Goal: Navigation & Orientation: Understand site structure

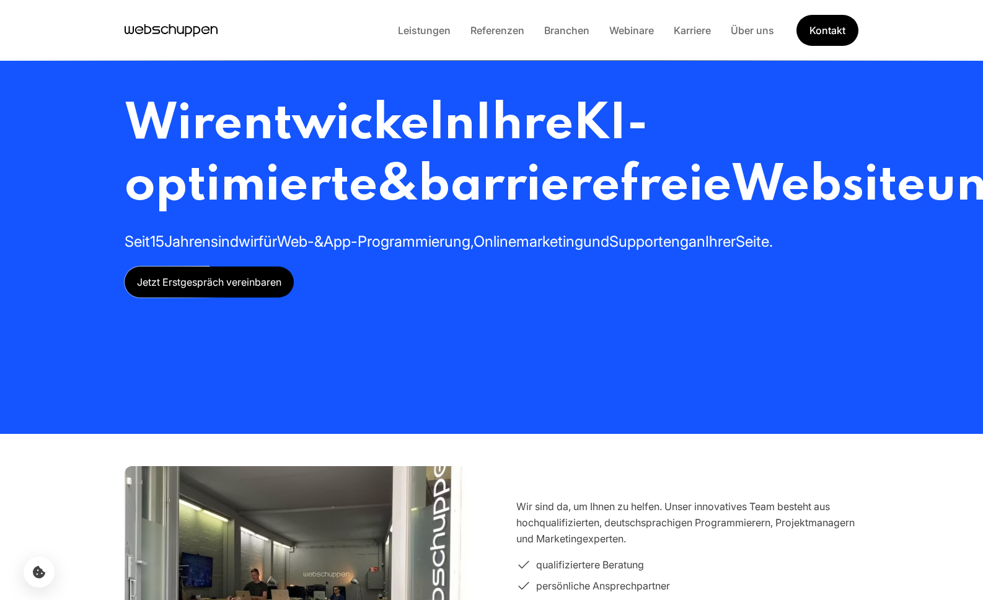
click at [436, 38] on li "Leistungen" at bounding box center [424, 30] width 73 height 16
click at [437, 30] on link "Leistungen" at bounding box center [424, 30] width 73 height 12
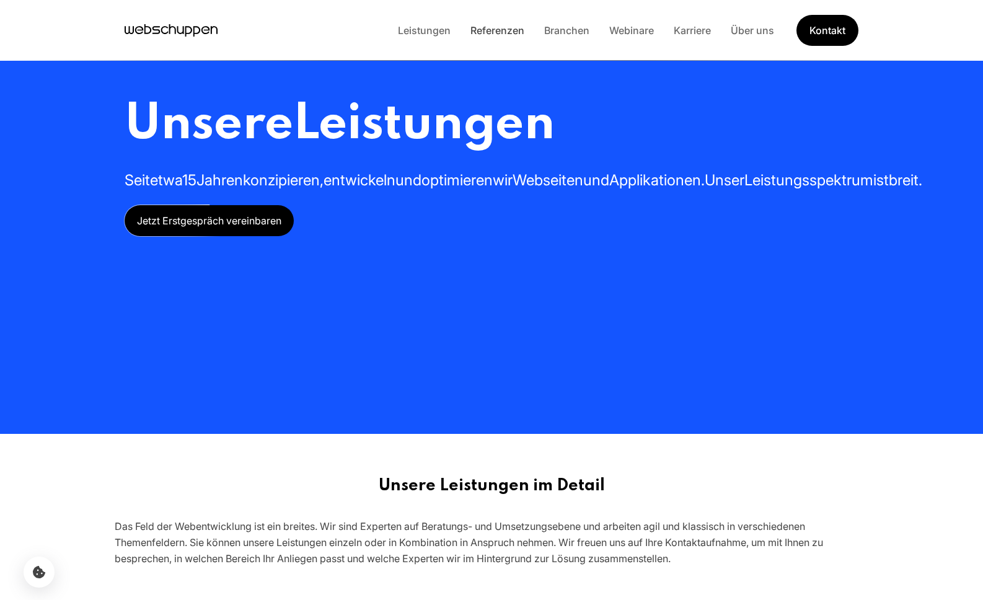
click at [497, 31] on link "Referenzen" at bounding box center [498, 30] width 74 height 12
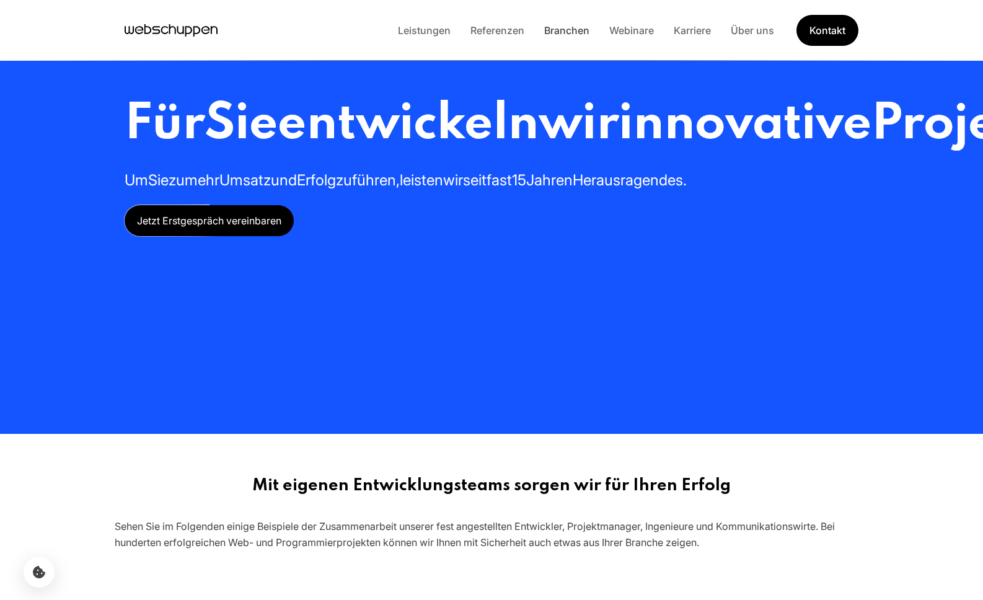
click at [580, 32] on link "Branchen" at bounding box center [566, 30] width 65 height 12
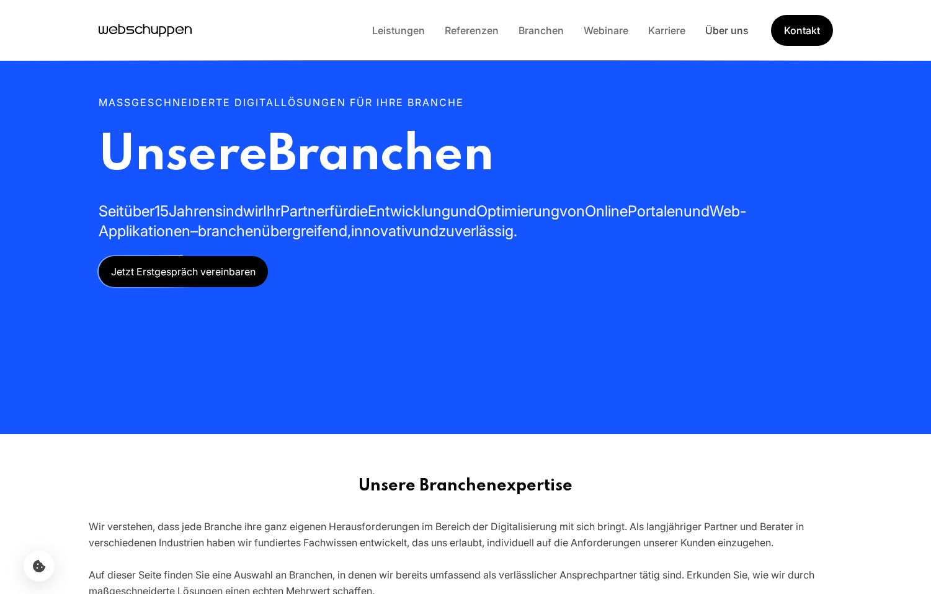
click at [712, 27] on link "Über uns" at bounding box center [726, 30] width 63 height 12
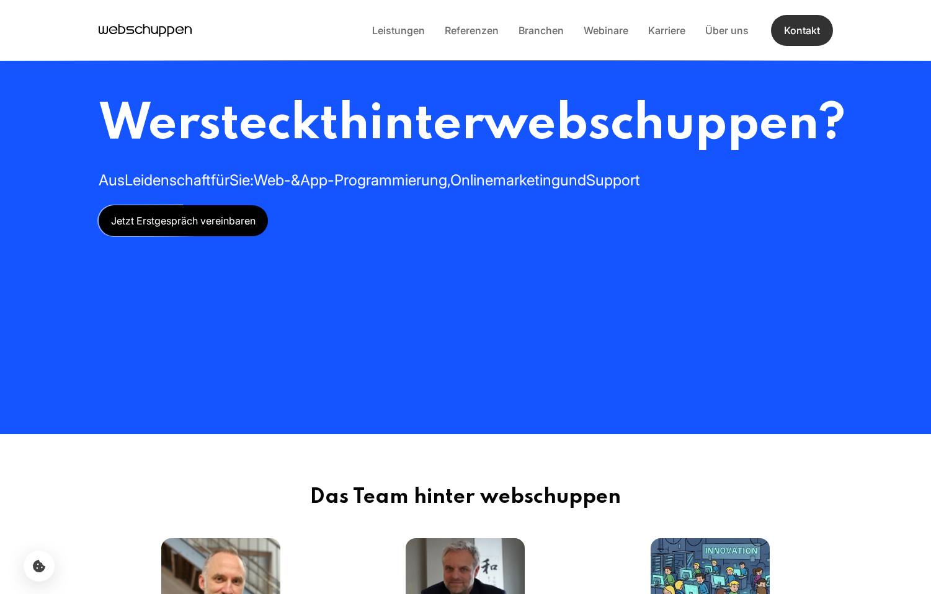
click at [802, 32] on link "Kontakt" at bounding box center [802, 30] width 62 height 31
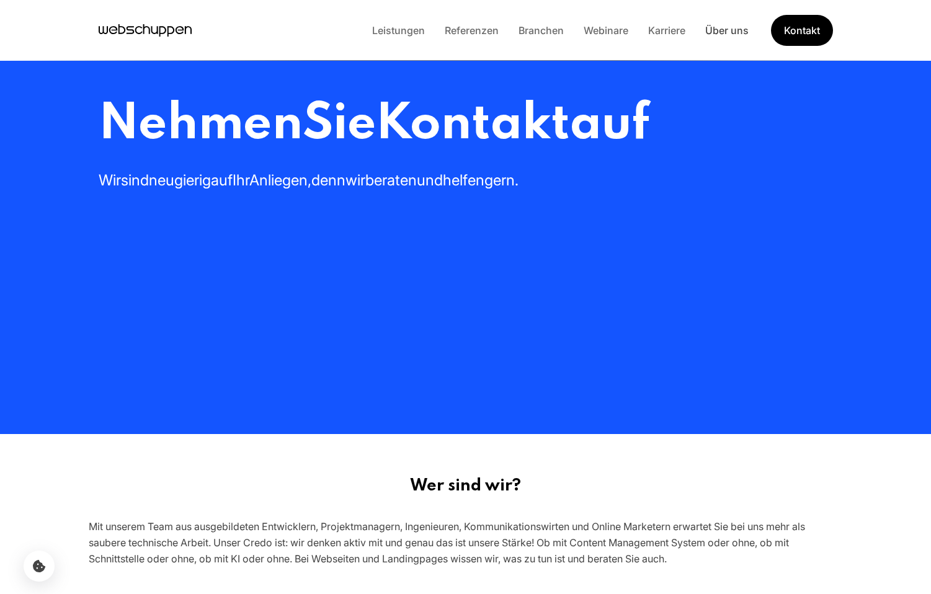
click at [730, 29] on link "Über uns" at bounding box center [726, 30] width 63 height 12
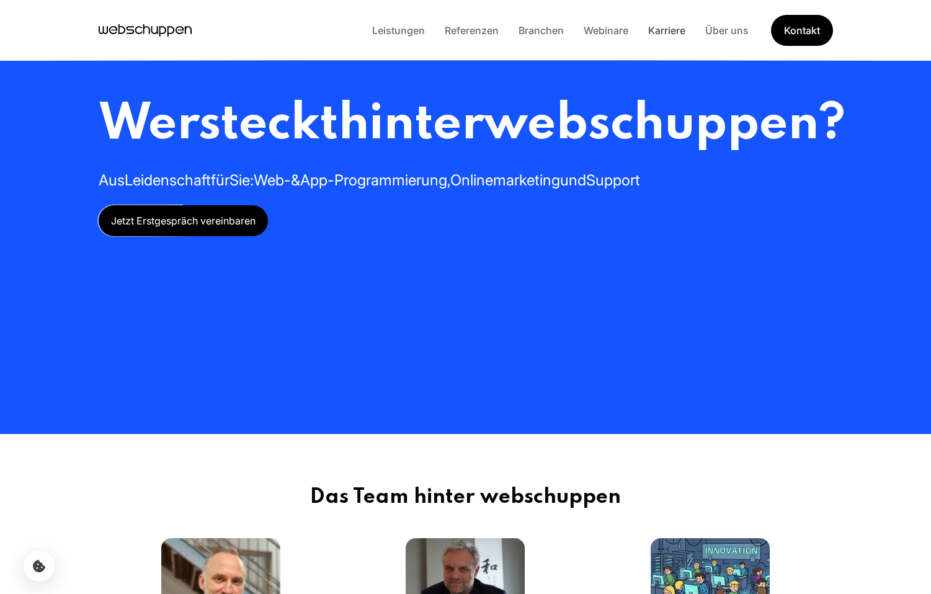
click at [671, 27] on link "Karriere" at bounding box center [666, 30] width 57 height 12
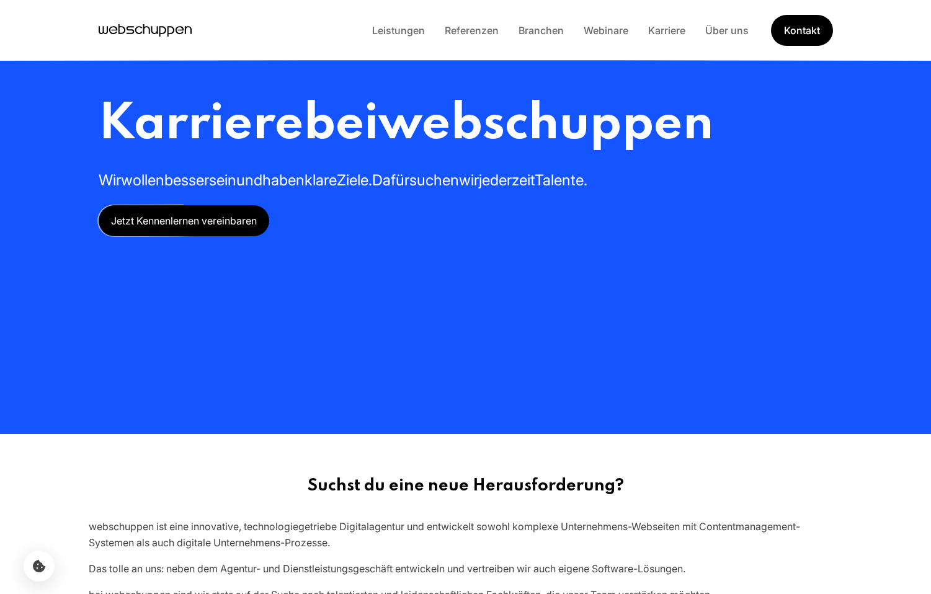
click at [160, 28] on icon "Hauptseite besuchen" at bounding box center [145, 30] width 93 height 19
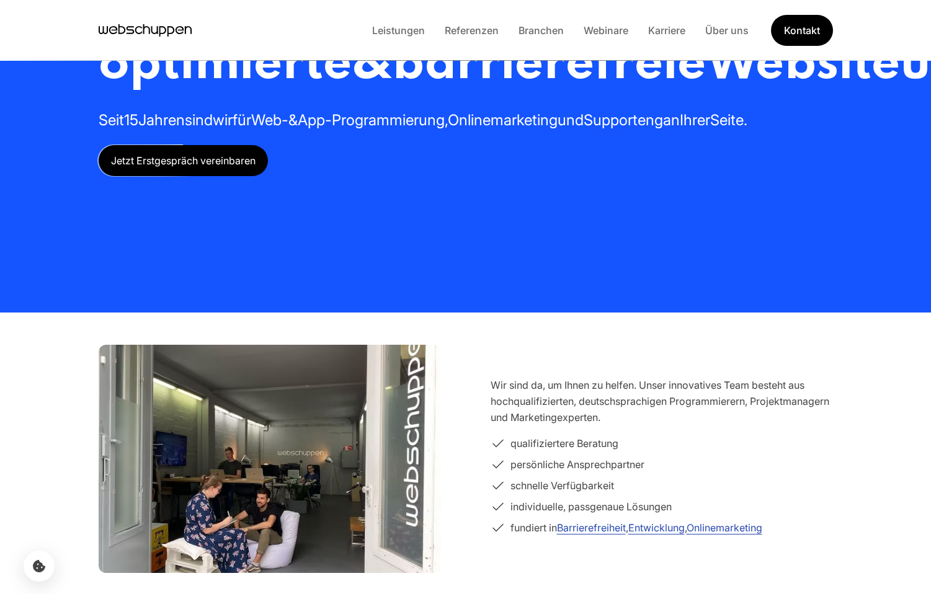
scroll to position [134, 0]
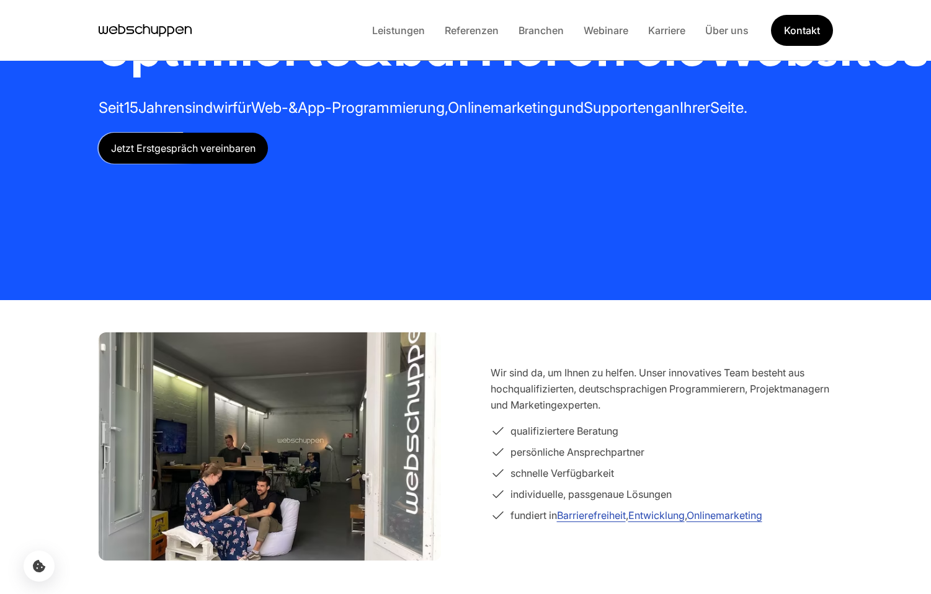
click at [156, 164] on span "Jetzt Erstgespräch vereinbaren" at bounding box center [183, 148] width 169 height 31
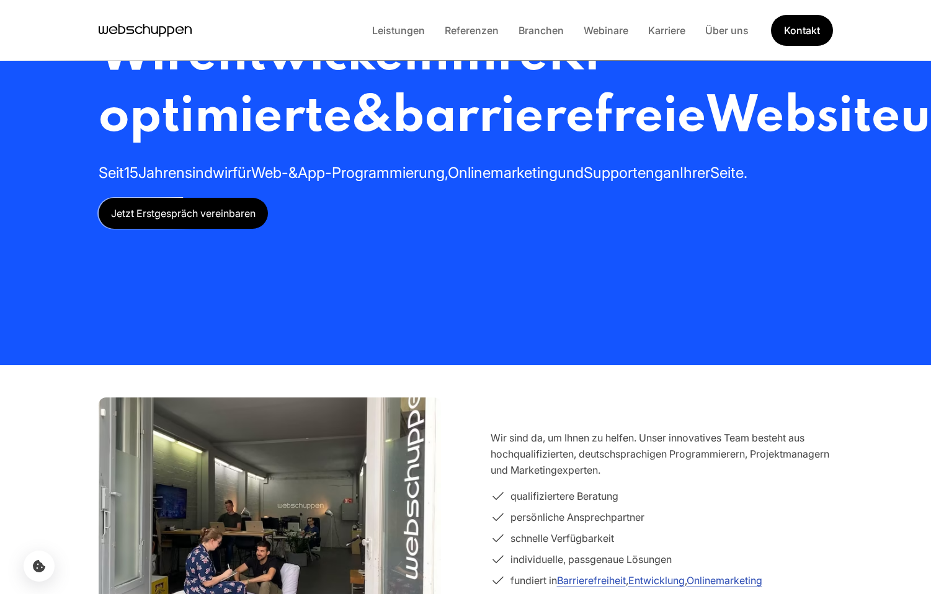
scroll to position [73, 0]
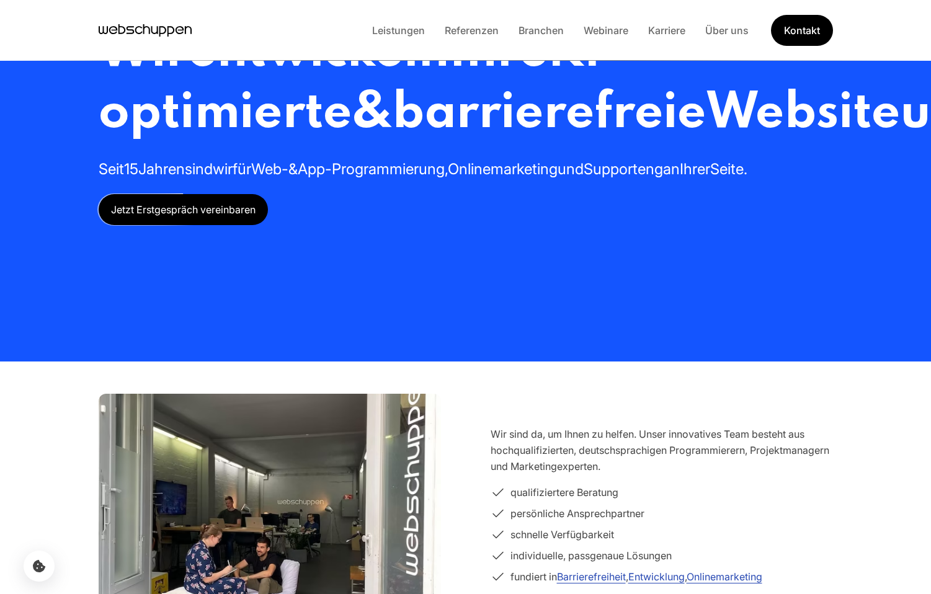
click at [166, 26] on icon "Hauptseite besuchen" at bounding box center [145, 30] width 93 height 19
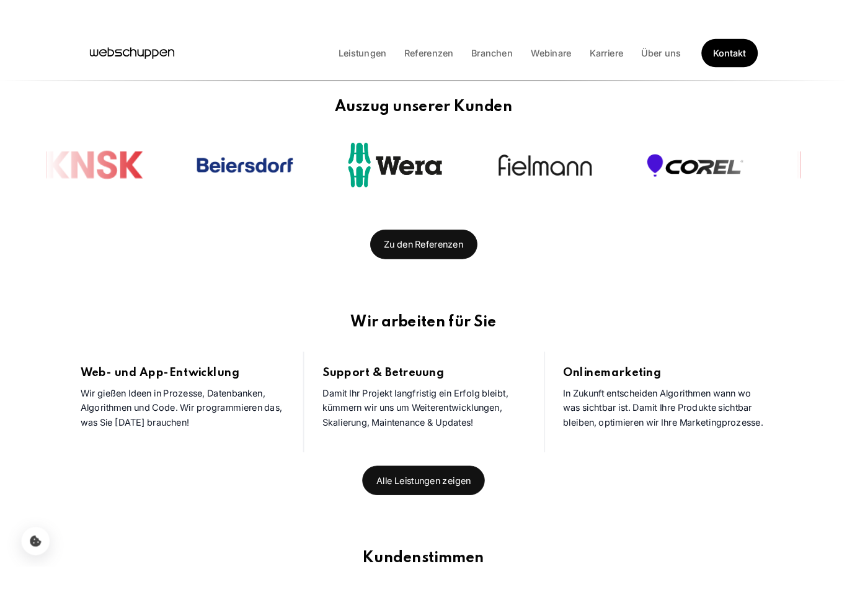
scroll to position [0, 0]
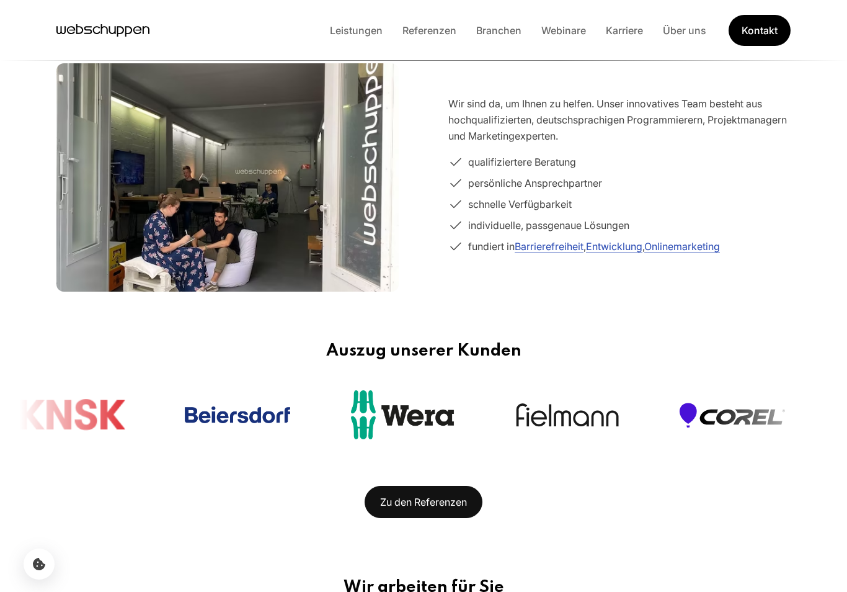
scroll to position [389, 0]
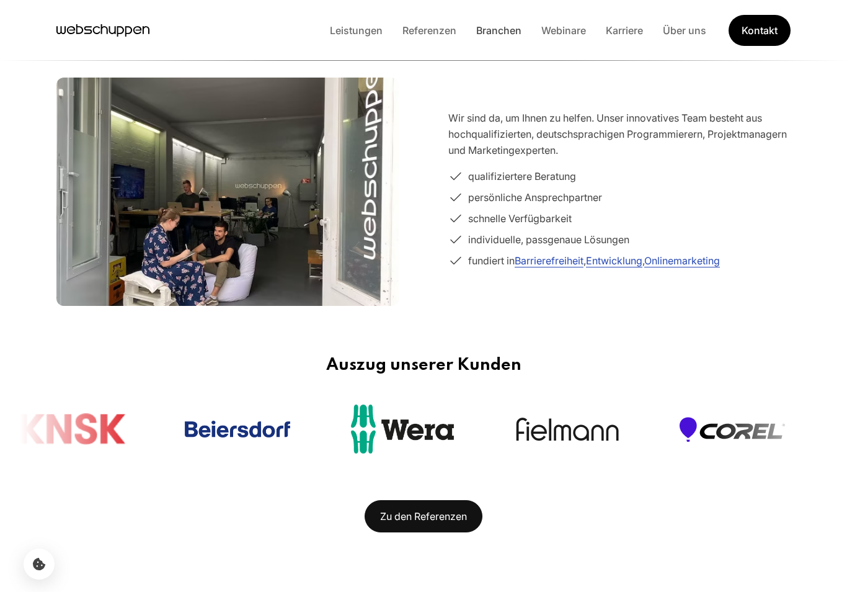
click at [512, 25] on link "Branchen" at bounding box center [498, 30] width 65 height 12
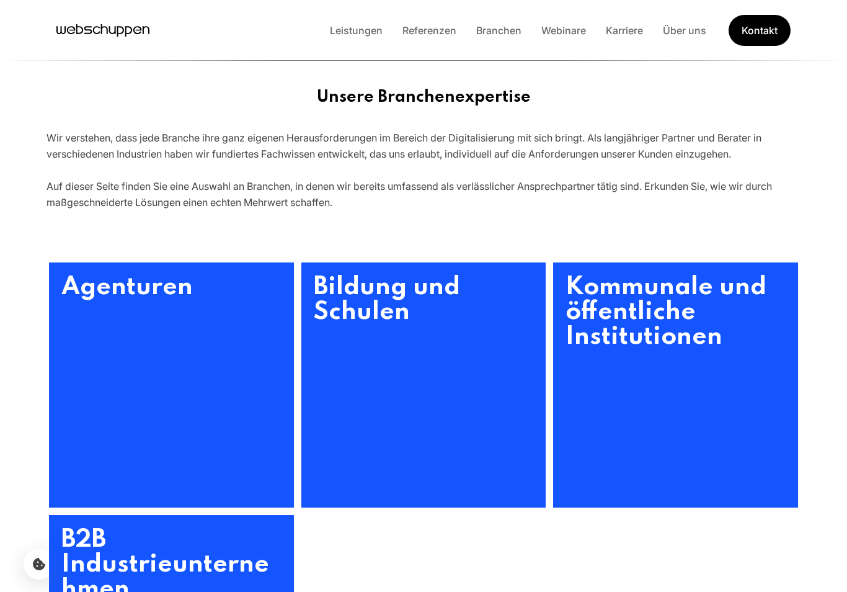
scroll to position [0, 0]
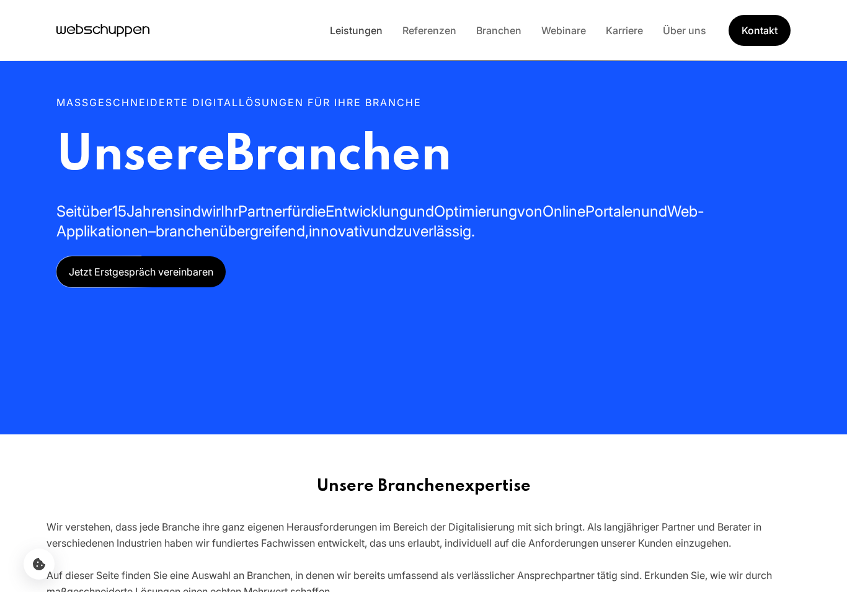
click at [373, 29] on link "Leistungen" at bounding box center [356, 30] width 73 height 12
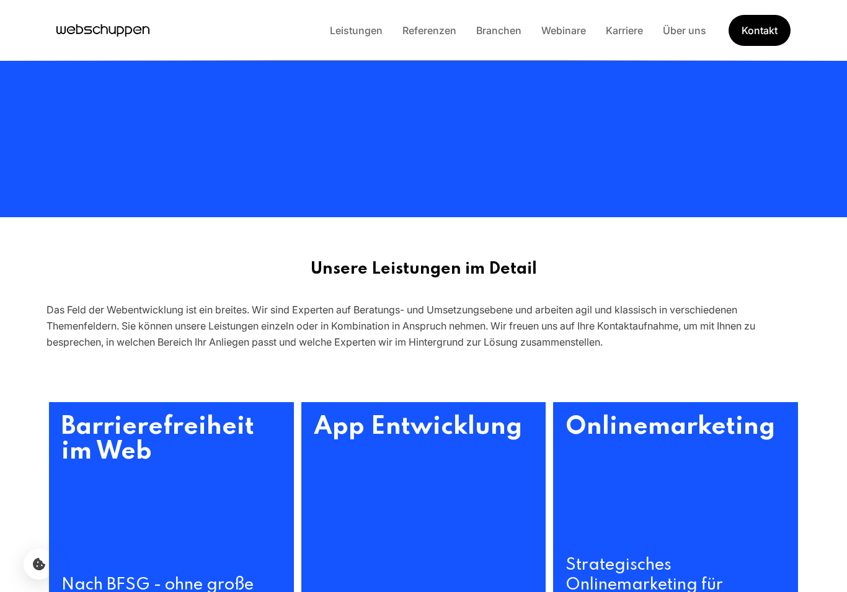
scroll to position [233, 0]
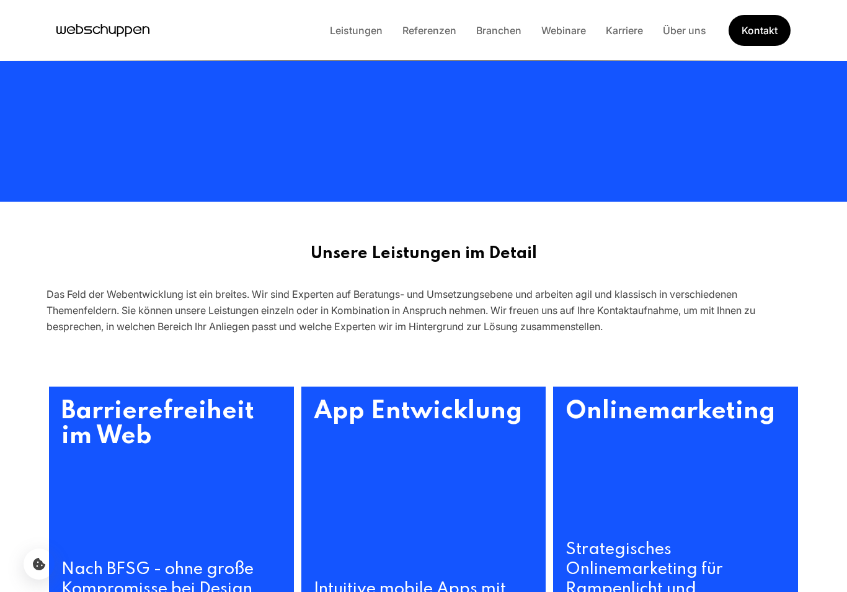
click at [285, 249] on h2 "Unsere Leistungen im Detail" at bounding box center [424, 254] width 754 height 20
drag, startPoint x: 311, startPoint y: 251, endPoint x: 544, endPoint y: 252, distance: 233.8
click at [544, 252] on h2 "Unsere Leistungen im Detail" at bounding box center [424, 254] width 754 height 20
copy h2 "Unsere Leistungen im Detail"
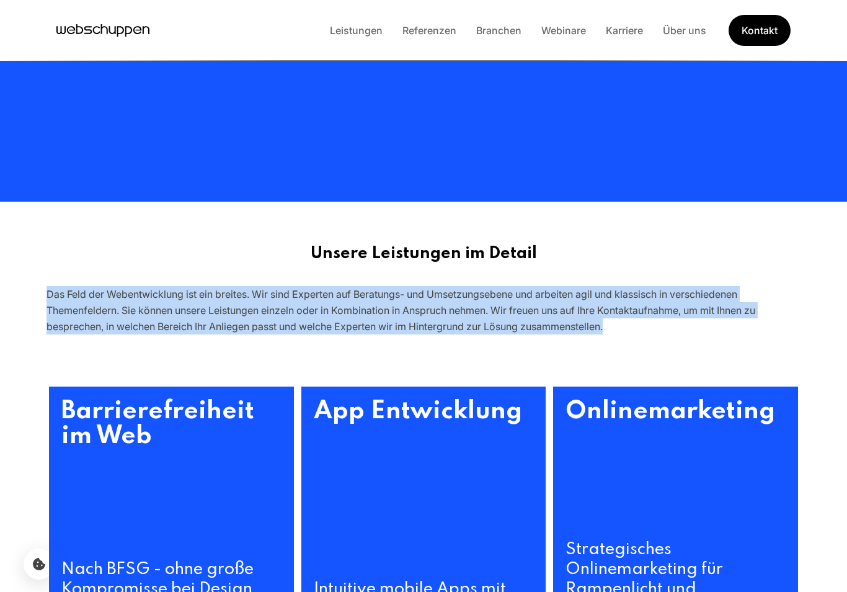
drag, startPoint x: 628, startPoint y: 327, endPoint x: 43, endPoint y: 283, distance: 587.0
click at [43, 283] on div "Unsere Leistungen im Detail Das Feld der Webentwicklung ist ein breites. Wir si…" at bounding box center [424, 289] width 794 height 91
copy div "Das Feld der Webentwicklung ist ein breites. Wir sind Experten auf Beratungs- u…"
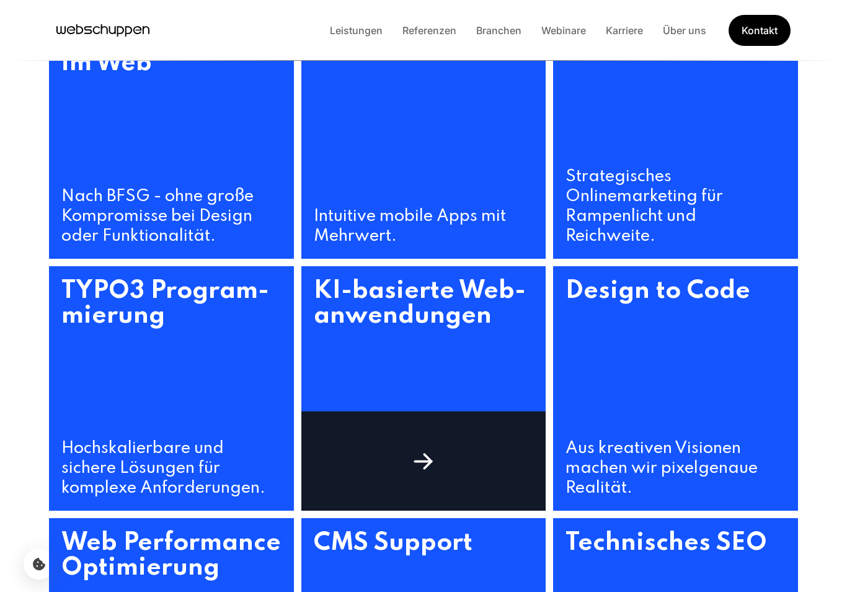
scroll to position [568, 0]
